Goal: Task Accomplishment & Management: Use online tool/utility

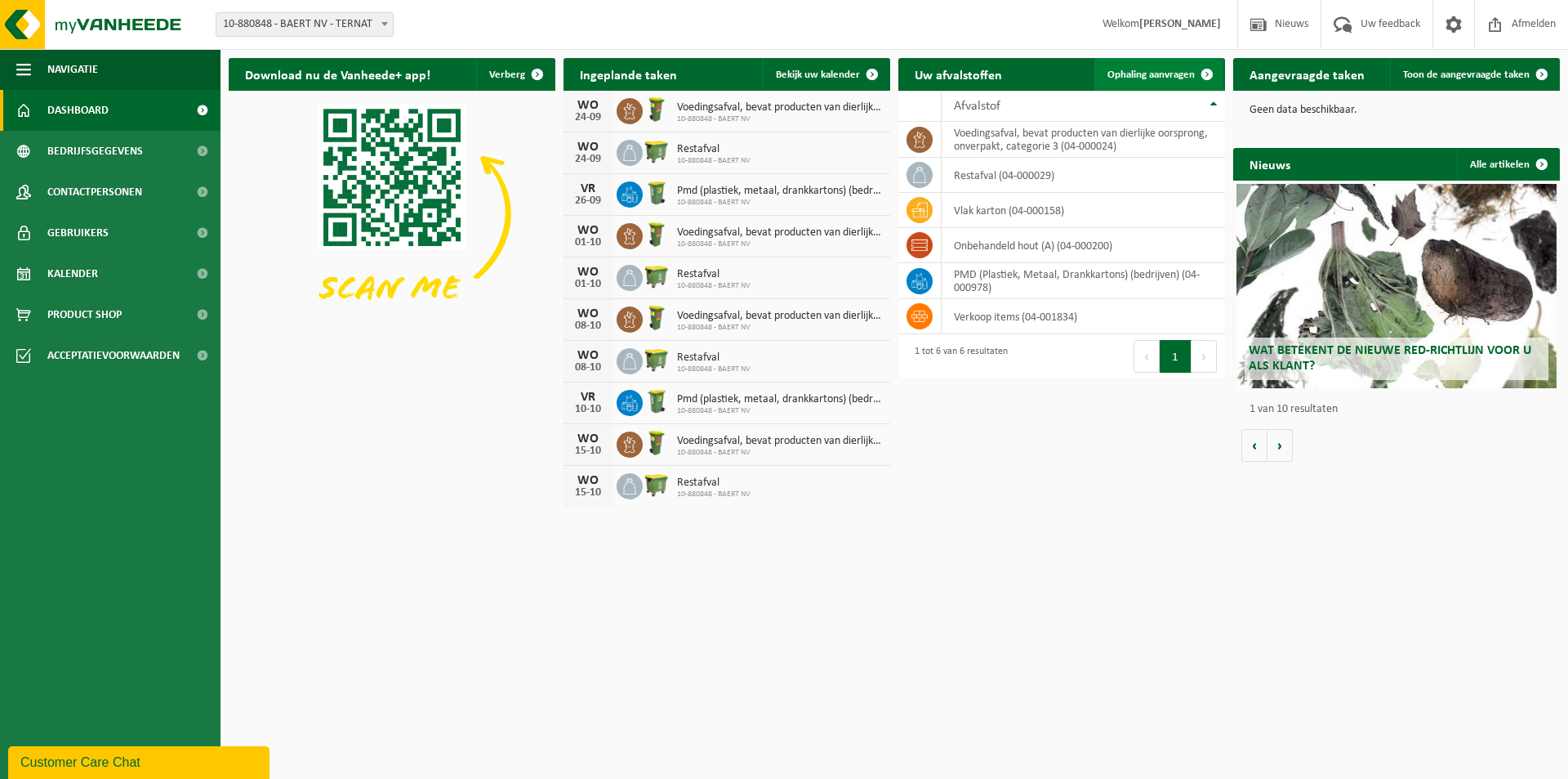
click at [1179, 79] on span "Ophaling aanvragen" at bounding box center [1151, 75] width 87 height 11
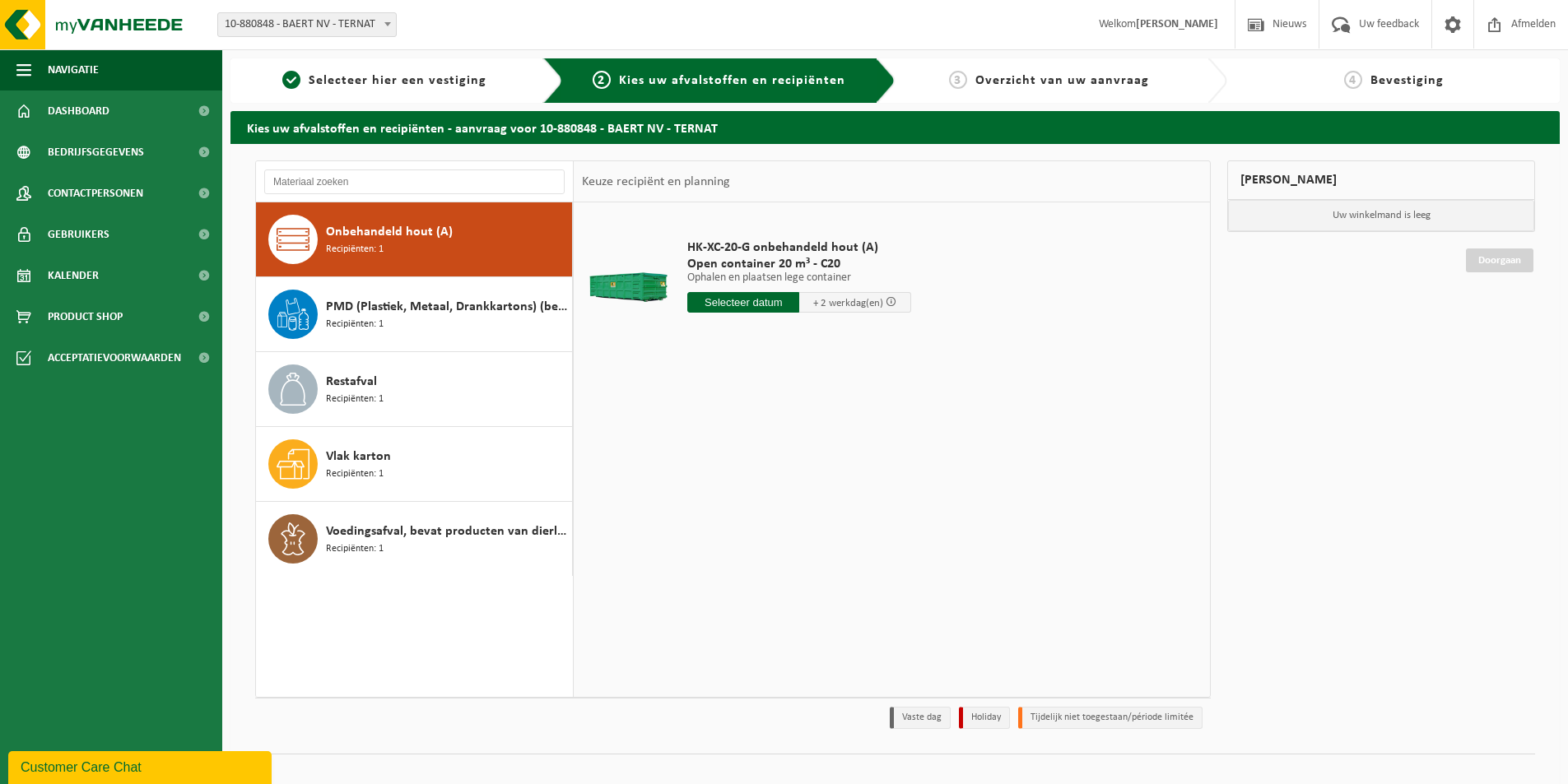
click at [720, 303] on input "text" at bounding box center [743, 302] width 112 height 21
click at [762, 472] on div "24" at bounding box center [761, 474] width 29 height 26
type input "Van 2025-09-24"
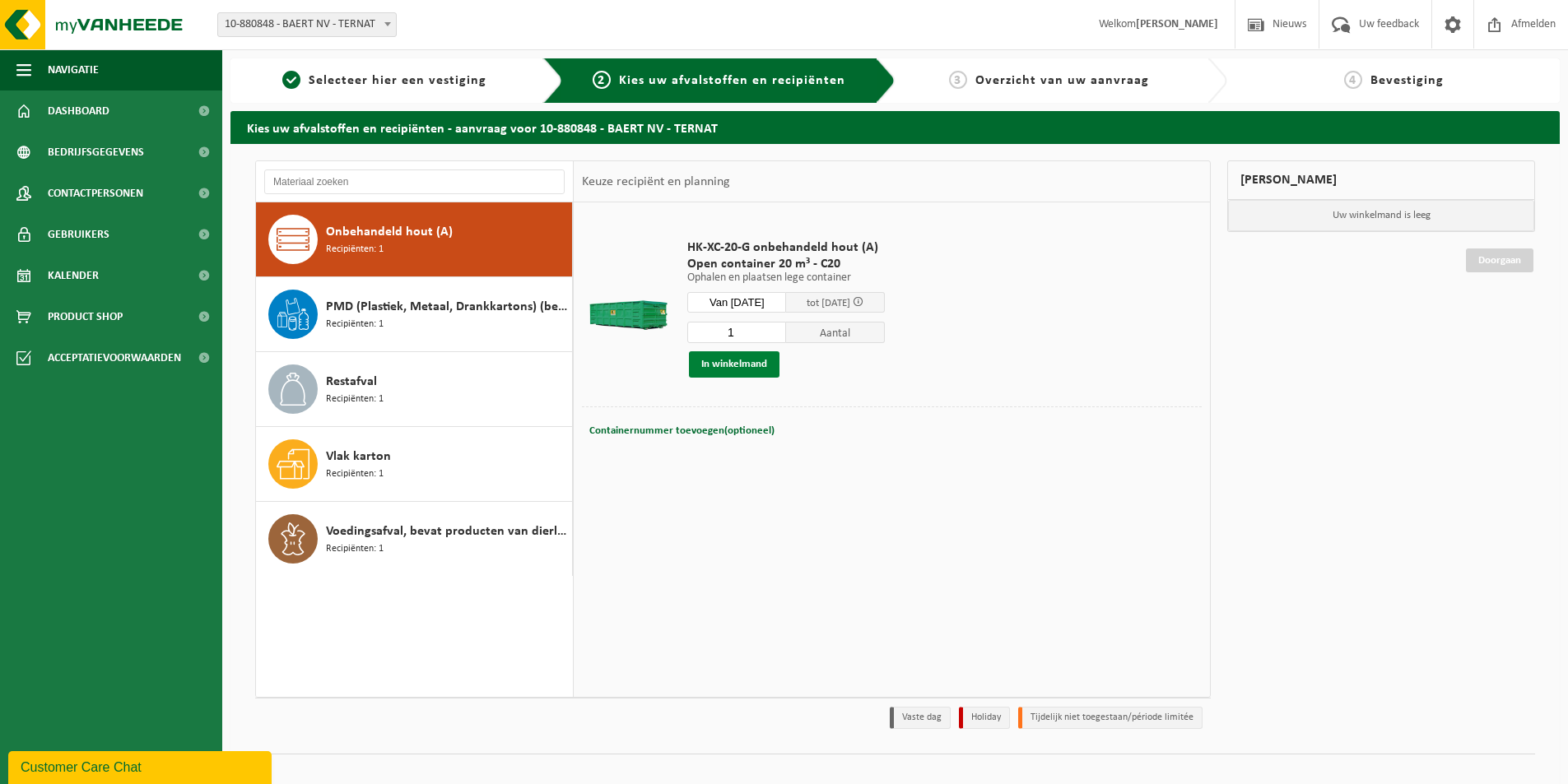
click at [736, 368] on button "In winkelmand" at bounding box center [735, 364] width 91 height 26
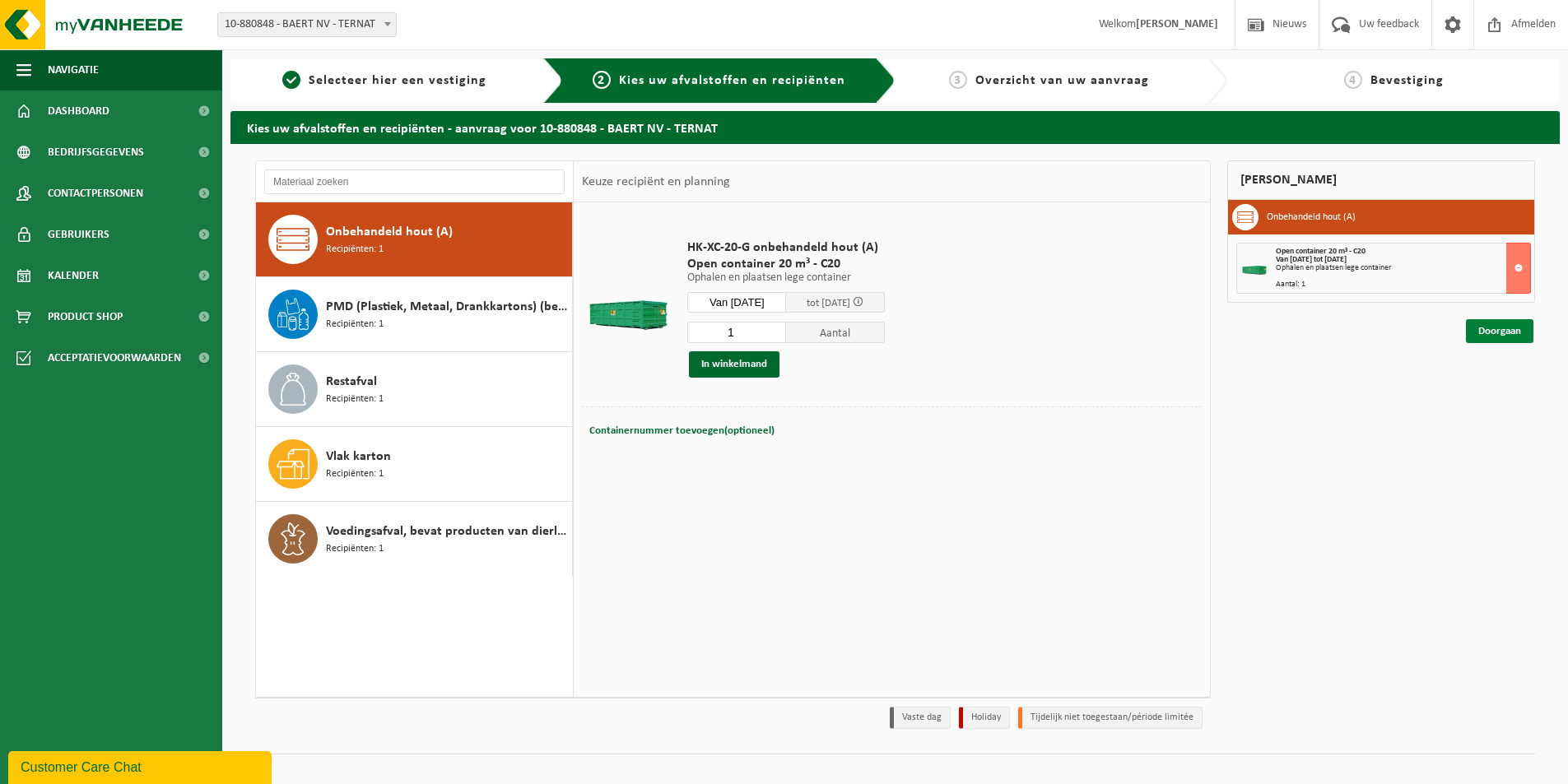
click at [1504, 337] on link "Doorgaan" at bounding box center [1499, 331] width 67 height 24
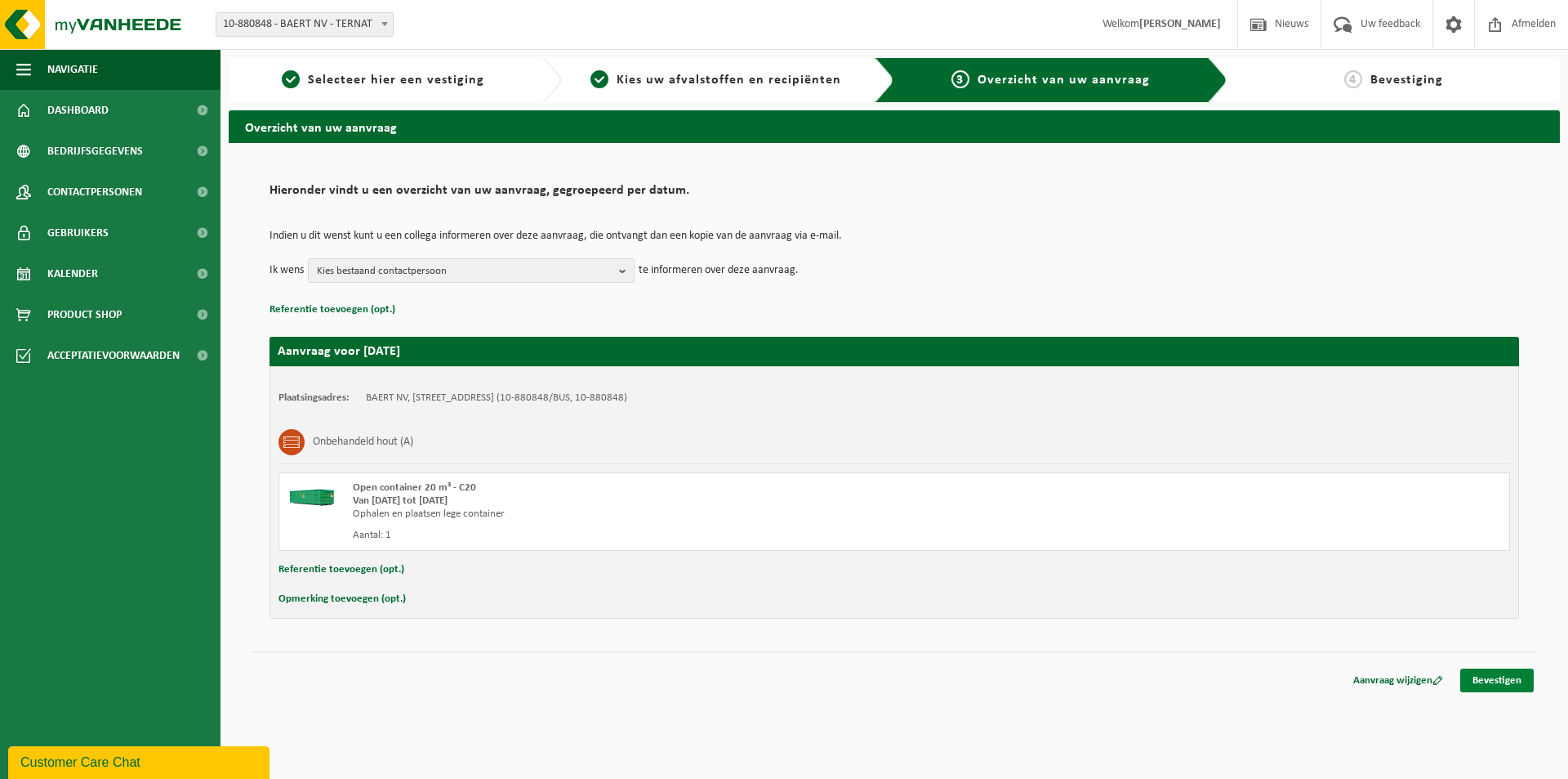
click at [1500, 684] on link "Bevestigen" at bounding box center [1498, 680] width 74 height 23
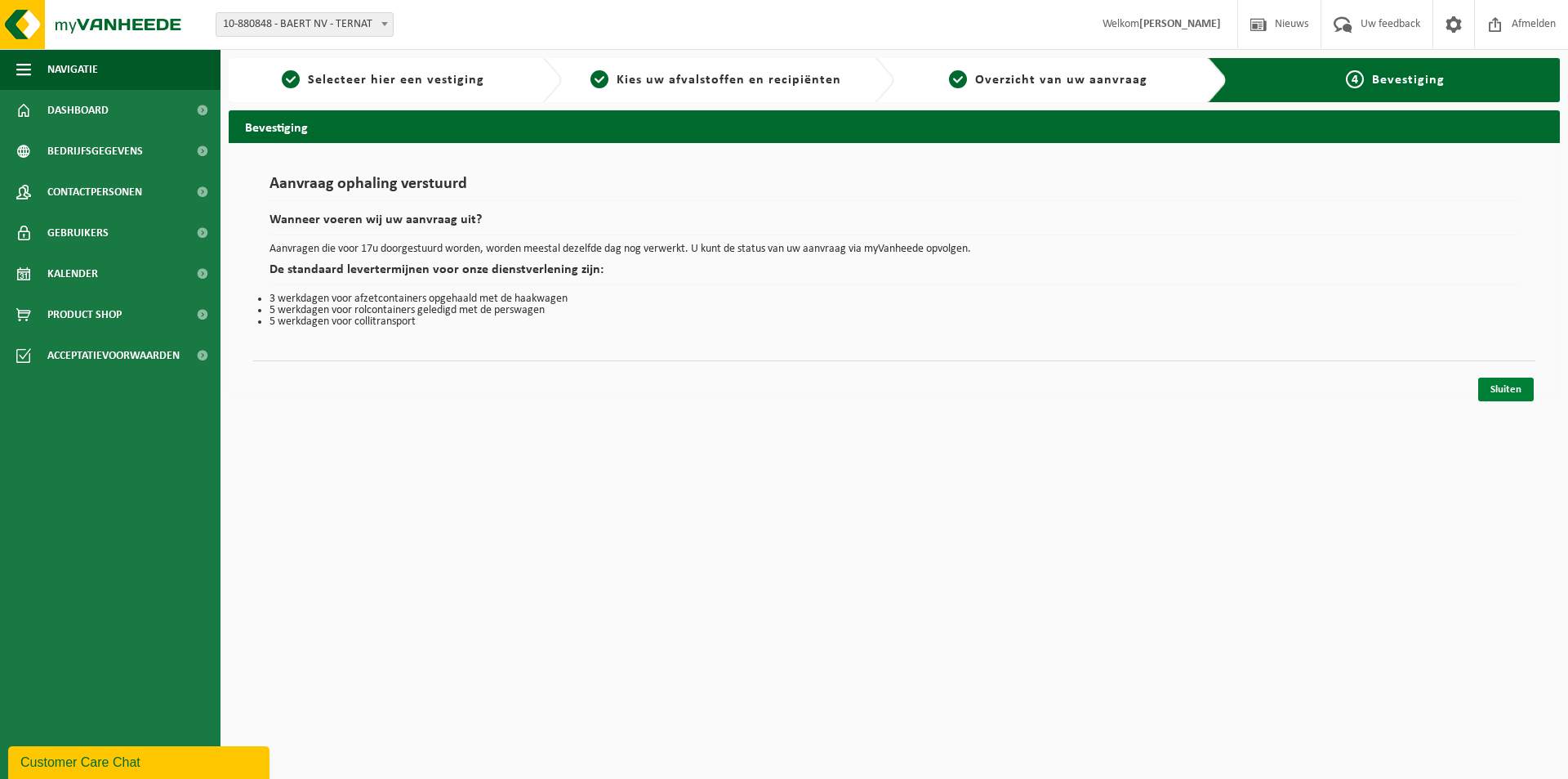
click at [1494, 388] on link "Sluiten" at bounding box center [1506, 390] width 56 height 23
